Goal: Information Seeking & Learning: Learn about a topic

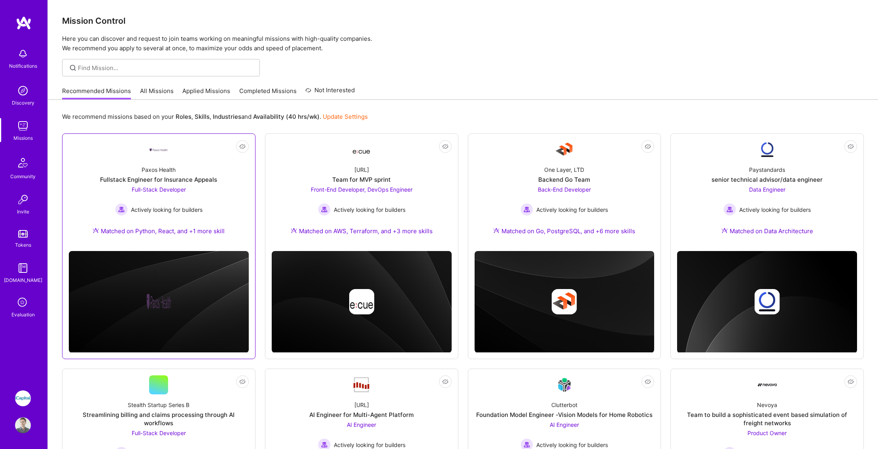
click at [150, 165] on div "Paxos Health Fullstack Engineer for Insurance Appeals Full-Stack Developer Acti…" at bounding box center [159, 201] width 180 height 85
click at [378, 187] on span "Front-End Developer, DevOps Engineer" at bounding box center [362, 189] width 102 height 7
click at [601, 215] on div "Actively looking for builders" at bounding box center [564, 209] width 87 height 13
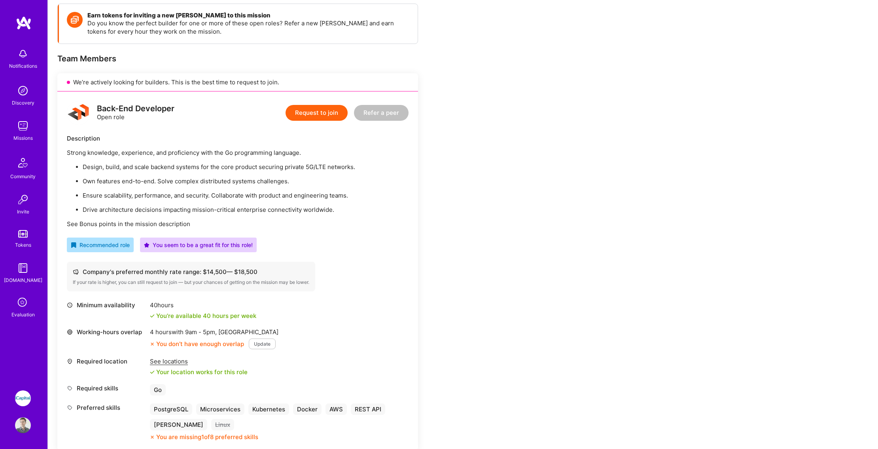
scroll to position [129, 0]
